Goal: Task Accomplishment & Management: Use online tool/utility

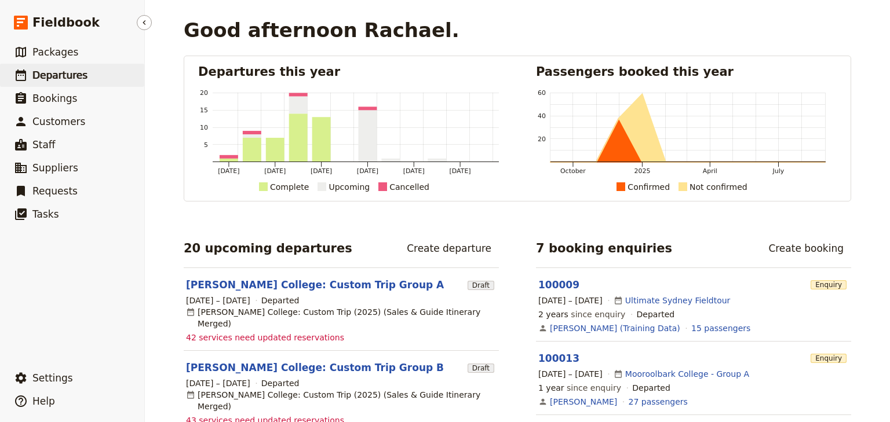
drag, startPoint x: 0, startPoint y: 0, endPoint x: 35, endPoint y: 70, distance: 77.7
click at [35, 70] on span "Departures" at bounding box center [59, 76] width 55 height 12
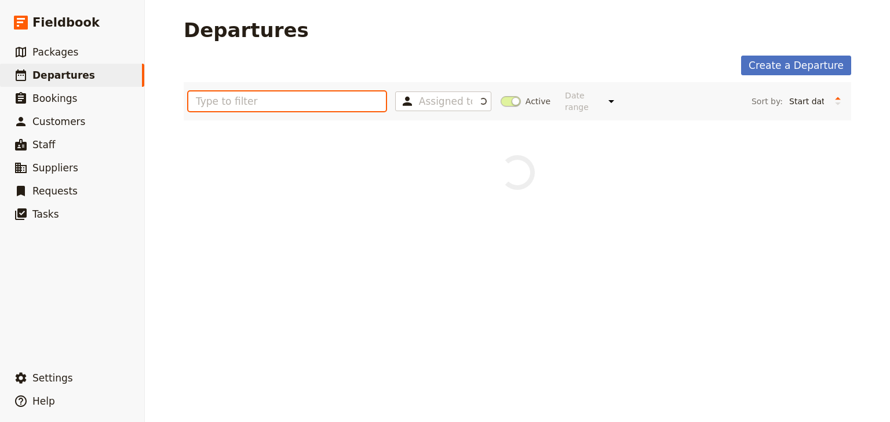
click at [262, 96] on input "text" at bounding box center [287, 102] width 198 height 20
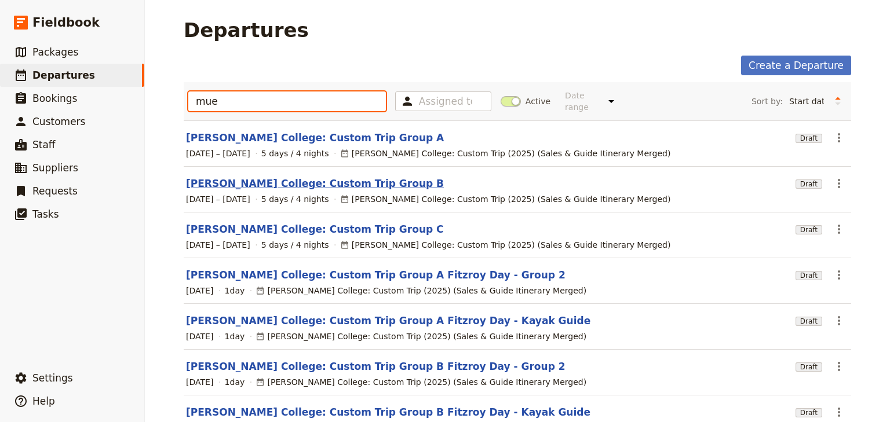
type input "mue"
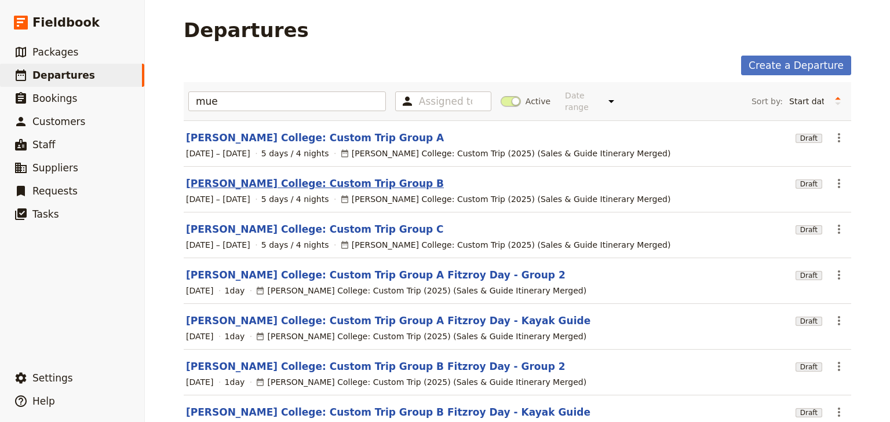
click at [330, 177] on link "[PERSON_NAME] College: Custom Trip Group B" at bounding box center [315, 184] width 258 height 14
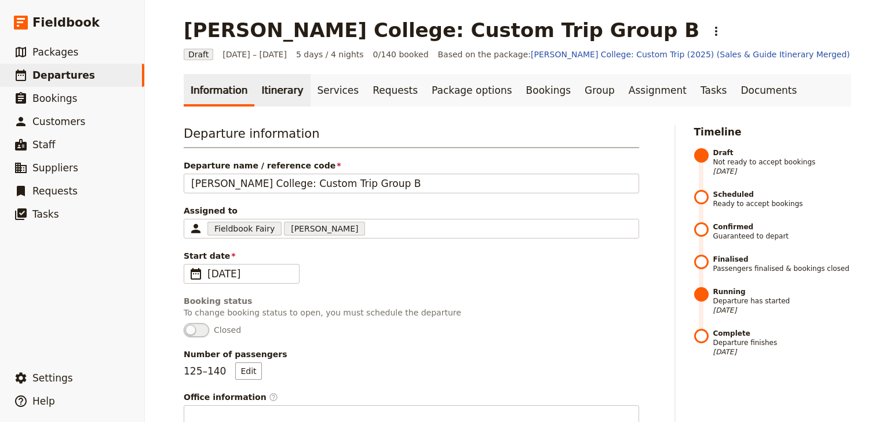
click at [269, 95] on link "Itinerary" at bounding box center [282, 90] width 56 height 32
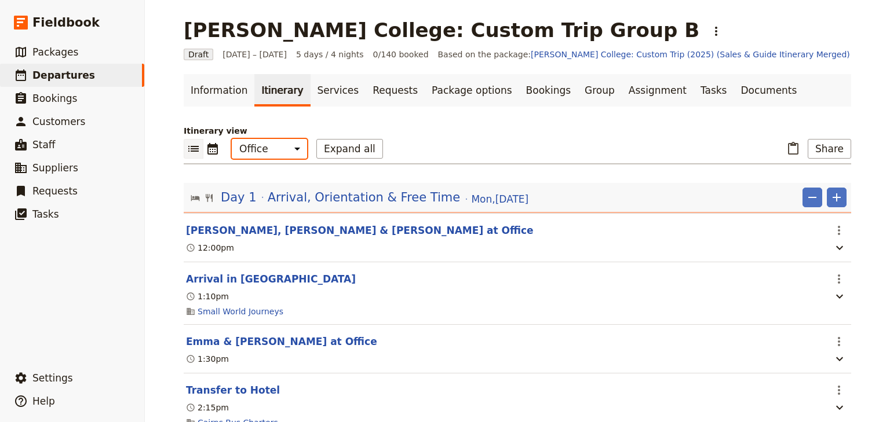
click at [273, 145] on select "Office Guide Passenger Sales" at bounding box center [269, 149] width 75 height 20
select select "STAFF"
click at [232, 139] on select "Office Guide Passenger Sales" at bounding box center [269, 149] width 75 height 20
click at [733, 94] on link "Documents" at bounding box center [768, 90] width 70 height 32
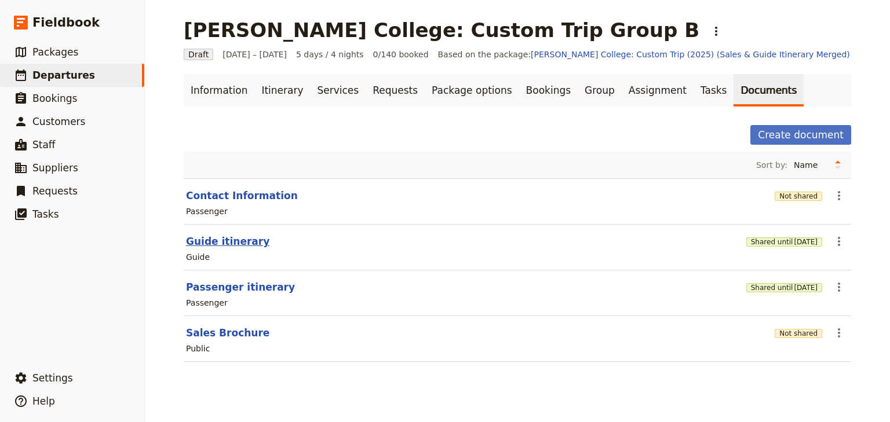
click at [240, 243] on button "Guide itinerary" at bounding box center [227, 242] width 83 height 14
select select "STAFF"
select select "RUN_SHEET"
select select "DEFAULT"
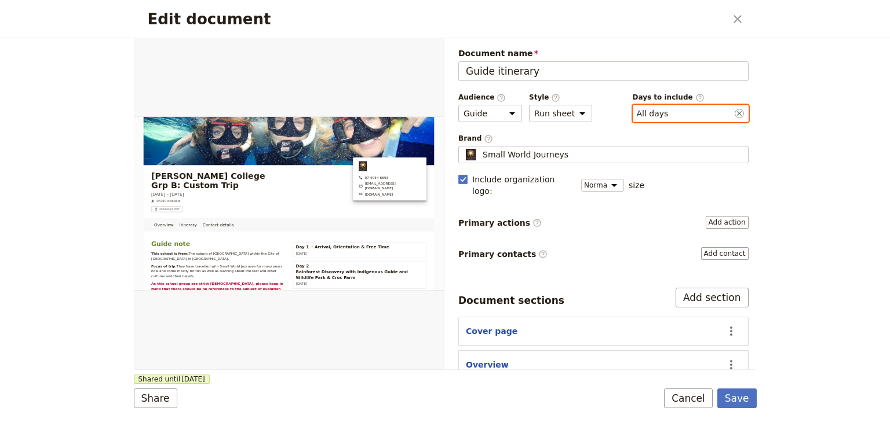
click at [656, 111] on button "​ All days" at bounding box center [653, 114] width 32 height 12
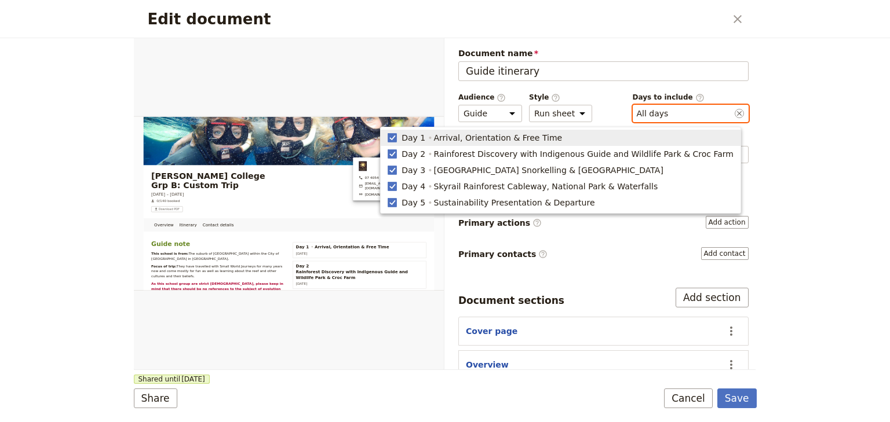
click at [425, 137] on span "Day 1" at bounding box center [413, 138] width 24 height 12
type input "2, 3, 4, 5"
checkbox input "false"
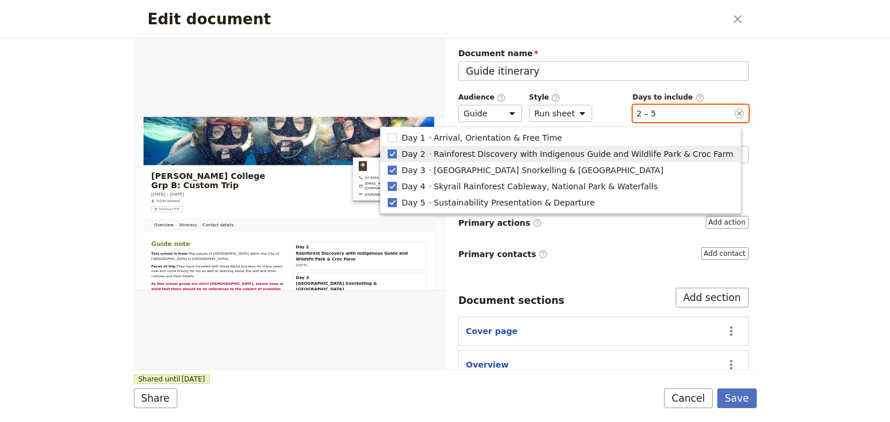
click at [425, 153] on span "Day 2" at bounding box center [413, 154] width 24 height 12
type input "3, 4, 5"
checkbox input "false"
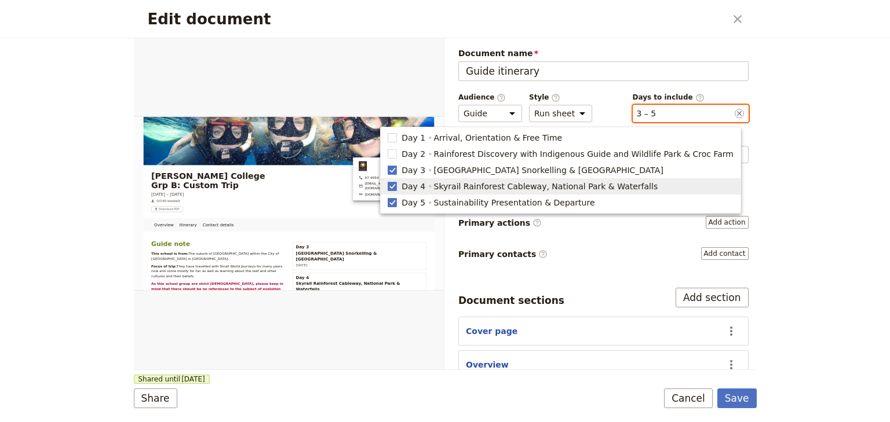
click at [425, 184] on span "Day 4" at bounding box center [413, 187] width 24 height 12
type input "3, 5"
checkbox input "false"
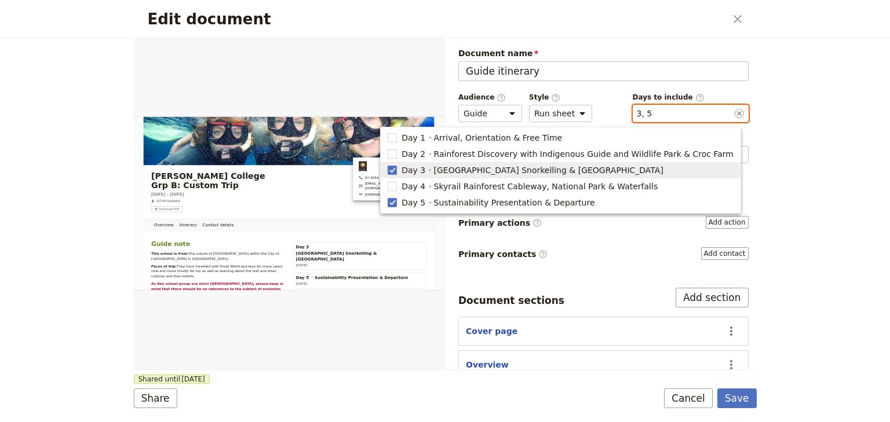
click at [436, 174] on span "Day 3 [GEOGRAPHIC_DATA] Snorkelling & [GEOGRAPHIC_DATA]" at bounding box center [561, 170] width 346 height 12
type input "5"
checkbox input "false"
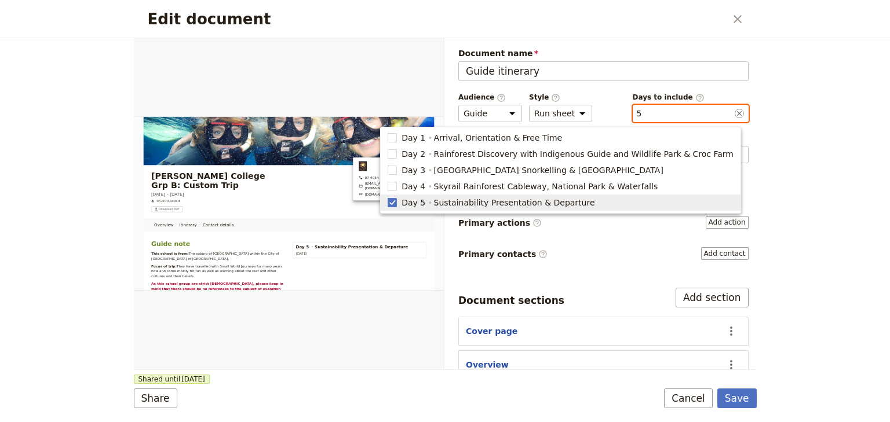
click at [425, 203] on span "Day 5" at bounding box center [413, 203] width 24 height 12
checkbox input "false"
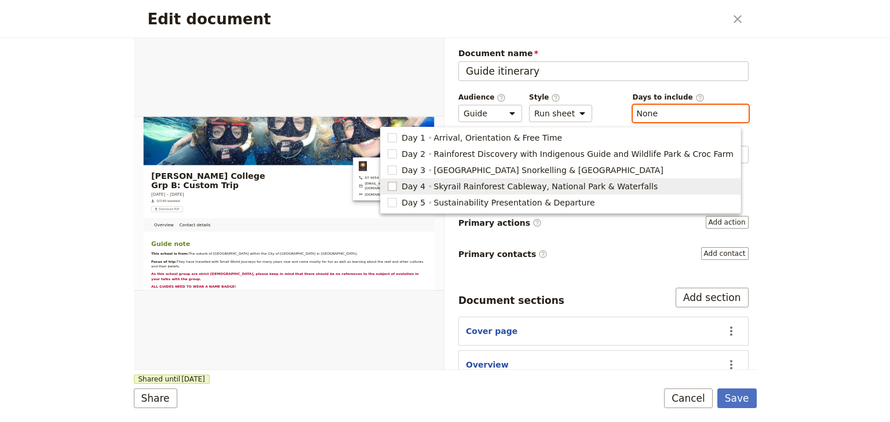
click at [397, 188] on rect "button" at bounding box center [392, 186] width 9 height 9
type input "4"
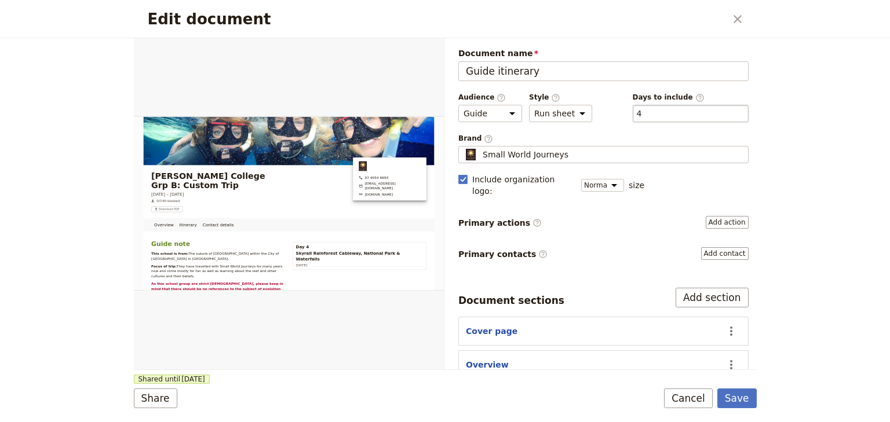
click at [653, 112] on div "​ 4 4" at bounding box center [691, 113] width 116 height 17
click at [642, 112] on button "​ 4" at bounding box center [639, 114] width 5 height 12
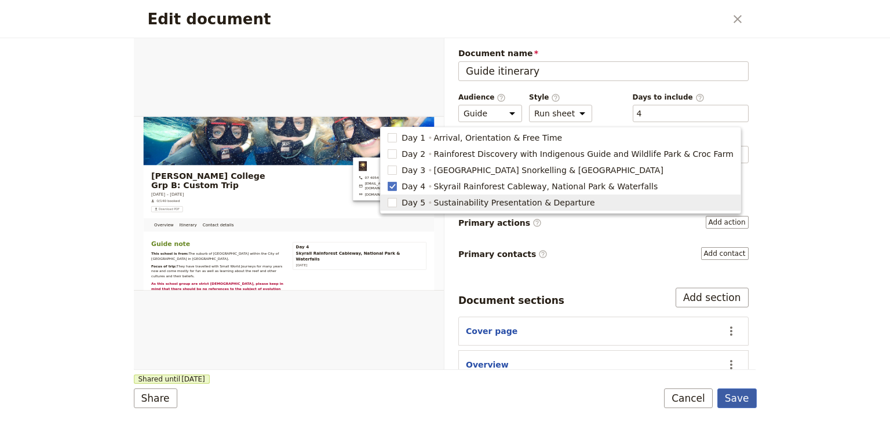
click at [739, 403] on button "Save" at bounding box center [736, 399] width 39 height 20
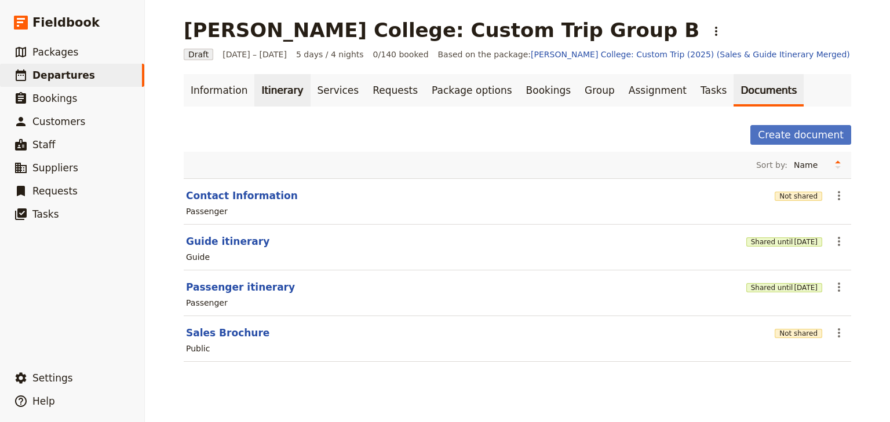
drag, startPoint x: 259, startPoint y: 90, endPoint x: 263, endPoint y: 102, distance: 12.1
click at [259, 90] on link "Itinerary" at bounding box center [282, 90] width 56 height 32
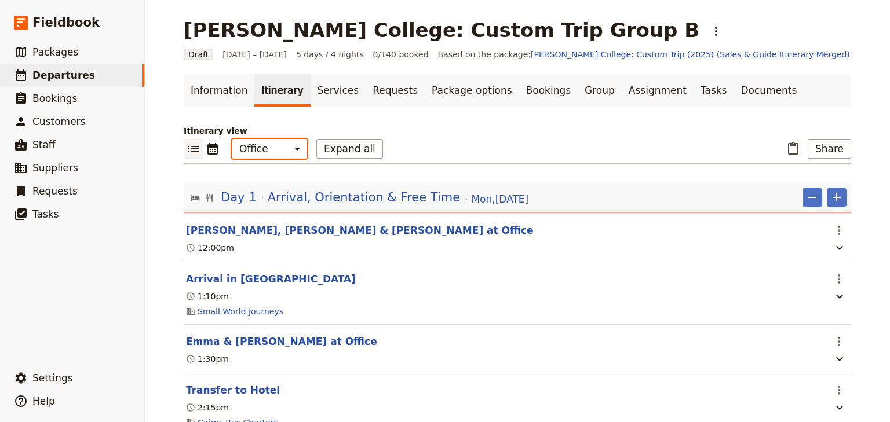
click at [268, 156] on select "Office Guide Passenger Sales" at bounding box center [269, 149] width 75 height 20
select select "STAFF"
click at [232, 139] on select "Office Guide Passenger Sales" at bounding box center [269, 149] width 75 height 20
click at [834, 148] on button "Share" at bounding box center [828, 149] width 43 height 20
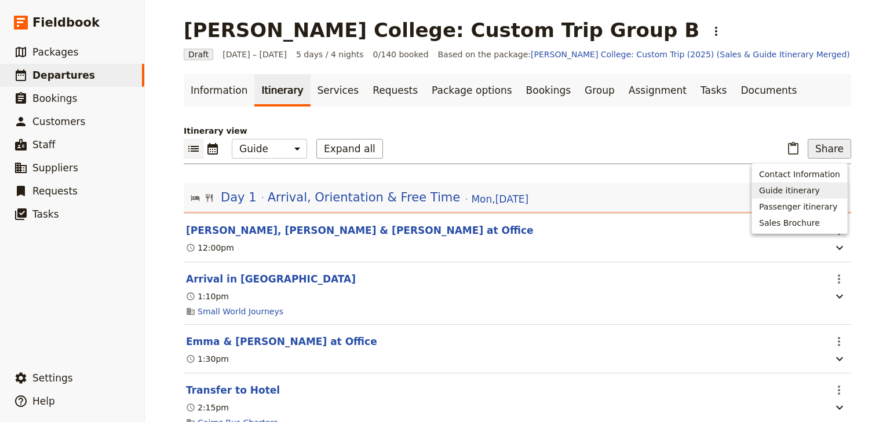
click at [786, 192] on span "Guide itinerary" at bounding box center [789, 191] width 61 height 12
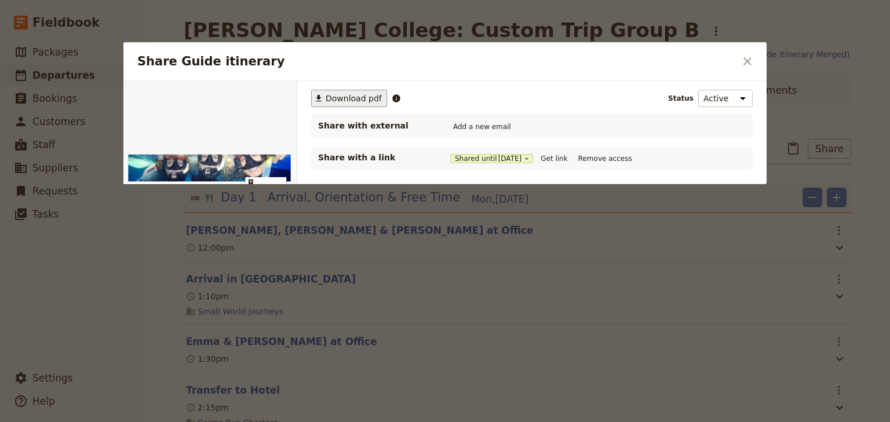
click at [342, 106] on button "​ Download pdf" at bounding box center [349, 98] width 76 height 17
